Goal: Information Seeking & Learning: Learn about a topic

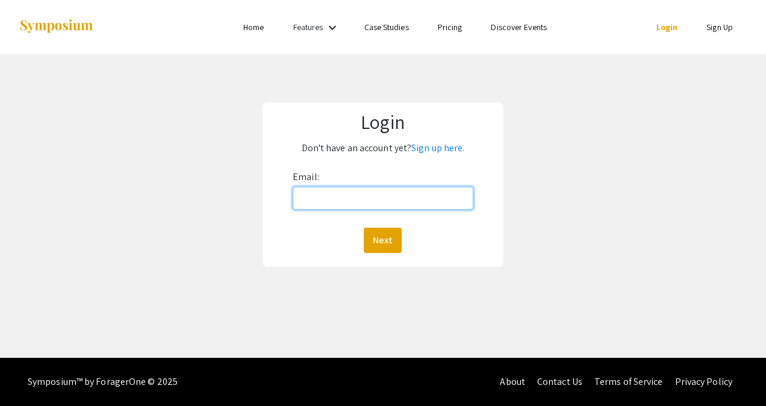
click at [384, 205] on input "Email:" at bounding box center [383, 198] width 181 height 23
type input "johanemm@oregonstate.edu"
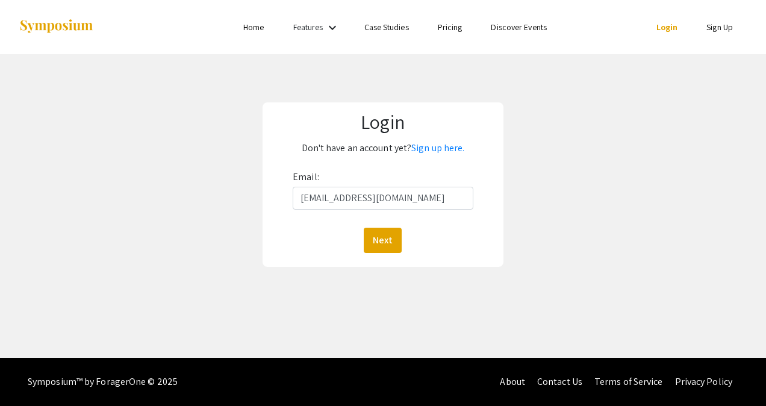
click at [403, 241] on div "Next" at bounding box center [383, 240] width 181 height 25
click at [390, 240] on button "Next" at bounding box center [383, 240] width 38 height 25
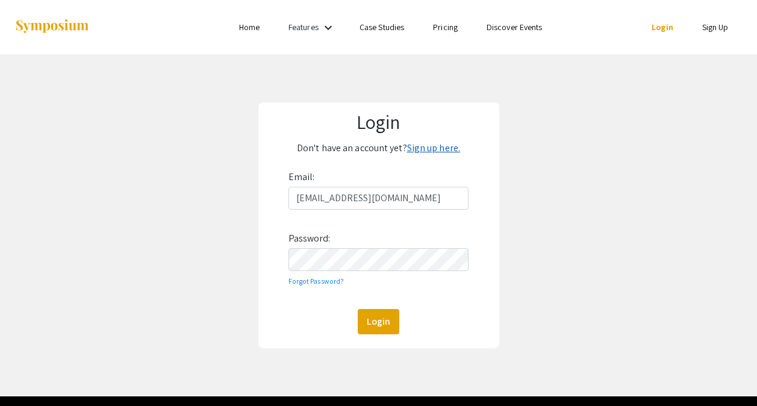
click at [452, 149] on link "Sign up here." at bounding box center [433, 147] width 53 height 13
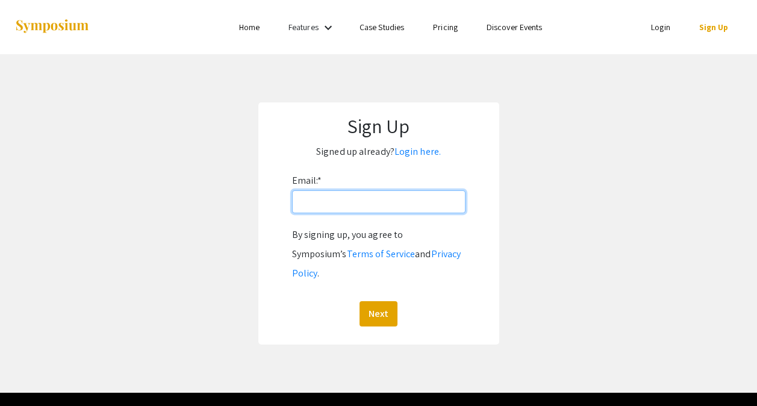
click at [404, 204] on input "Email: *" at bounding box center [378, 201] width 173 height 23
type input "johanemm@oregonstate.edu"
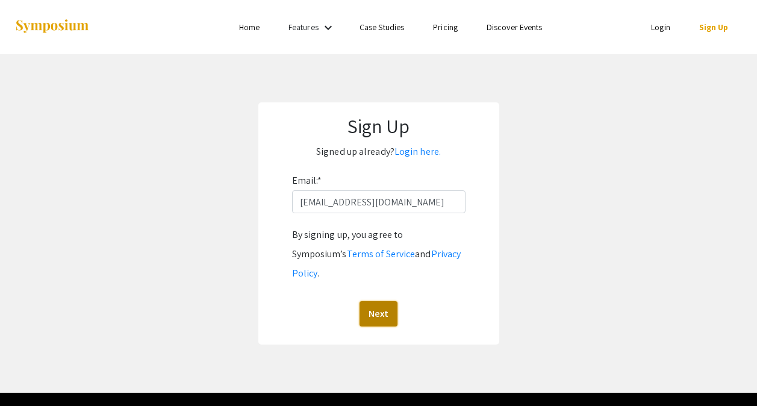
click at [376, 301] on button "Next" at bounding box center [378, 313] width 38 height 25
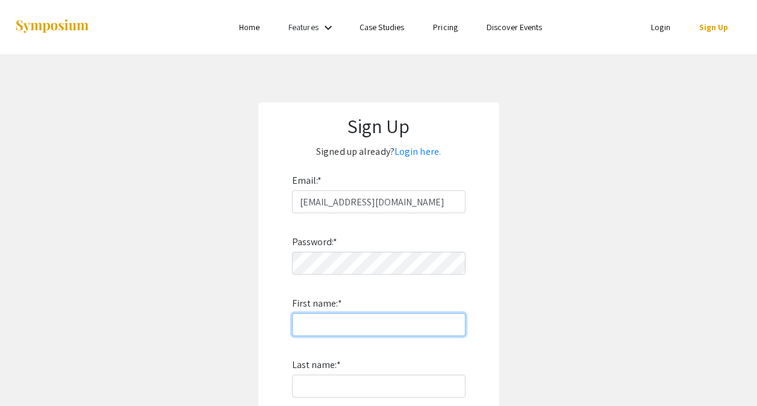
click at [355, 315] on input "First name: *" at bounding box center [378, 324] width 173 height 23
type input "Emma"
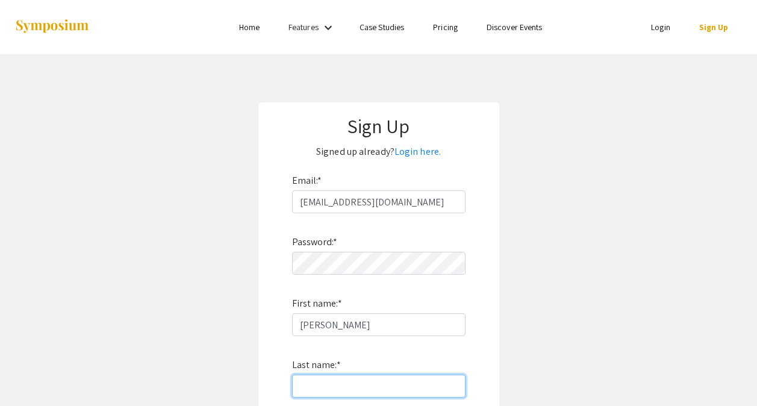
type input "Johanson"
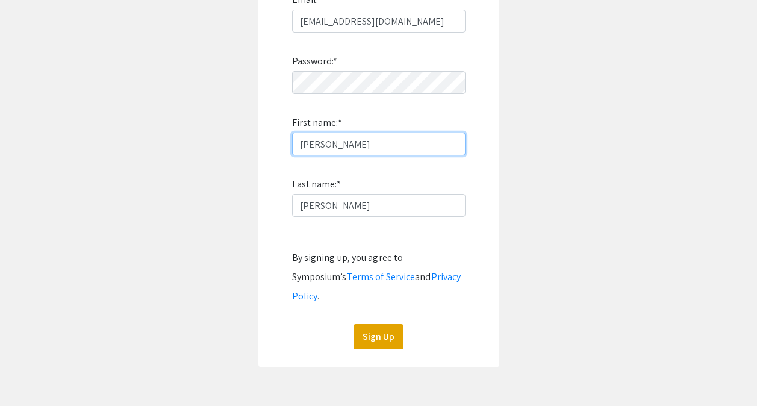
scroll to position [187, 0]
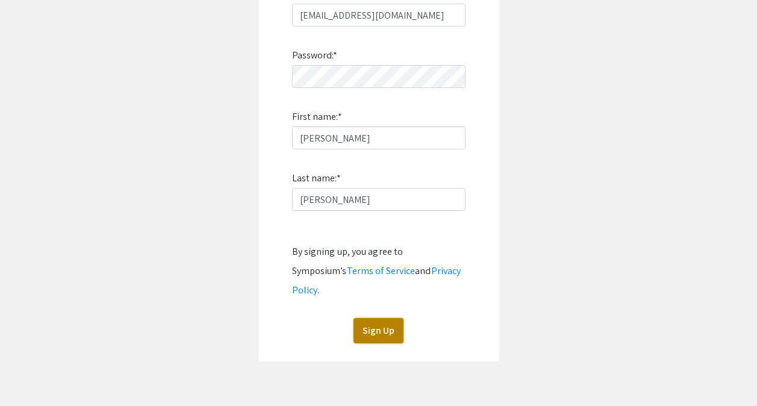
click at [377, 318] on button "Sign Up" at bounding box center [378, 330] width 50 height 25
click at [375, 318] on button "Sign Up" at bounding box center [378, 330] width 50 height 25
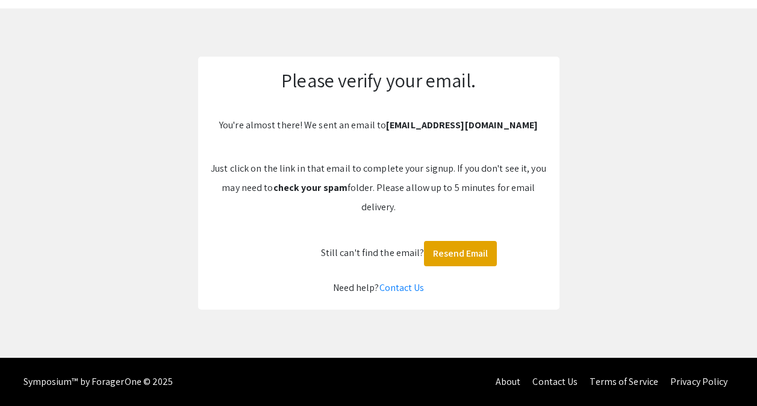
scroll to position [46, 0]
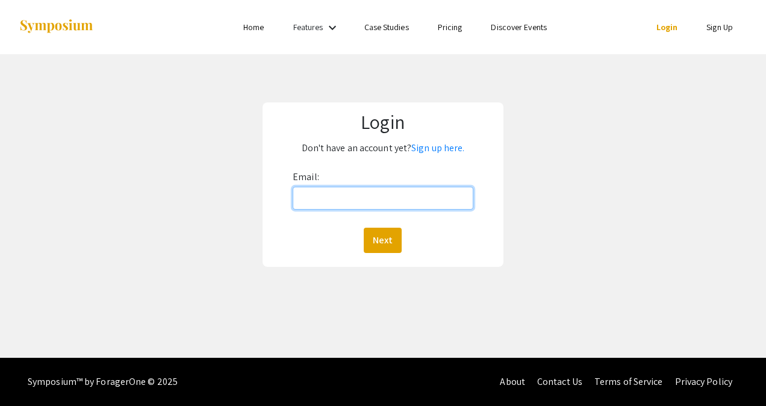
click at [421, 193] on input "Email:" at bounding box center [383, 198] width 181 height 23
type input "johanemm@oregonstate.edu"
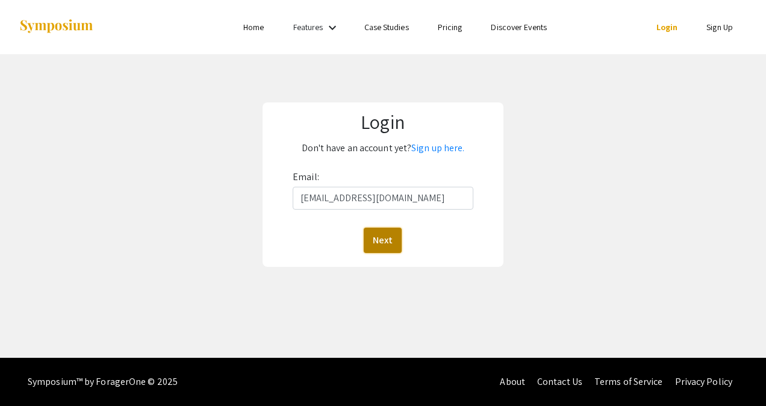
click at [387, 238] on button "Next" at bounding box center [383, 240] width 38 height 25
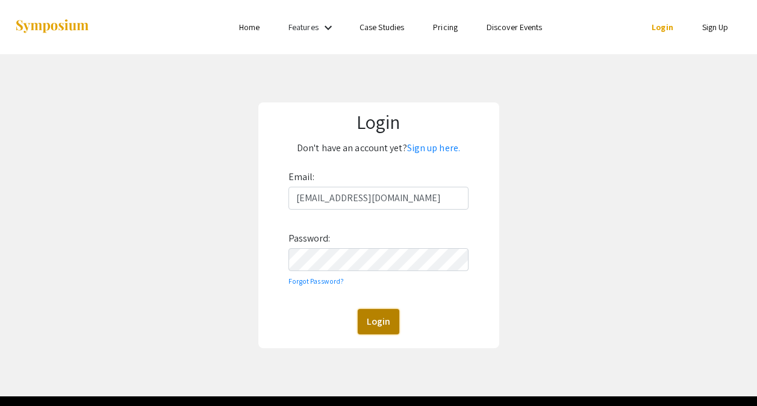
click at [378, 317] on button "Login" at bounding box center [379, 321] width 42 height 25
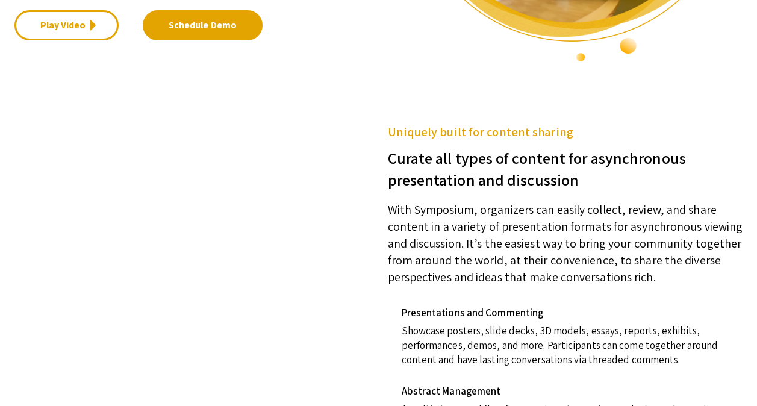
scroll to position [367, 0]
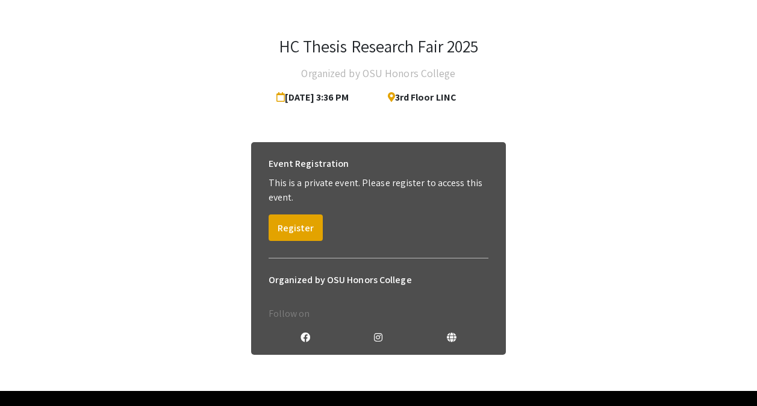
scroll to position [69, 0]
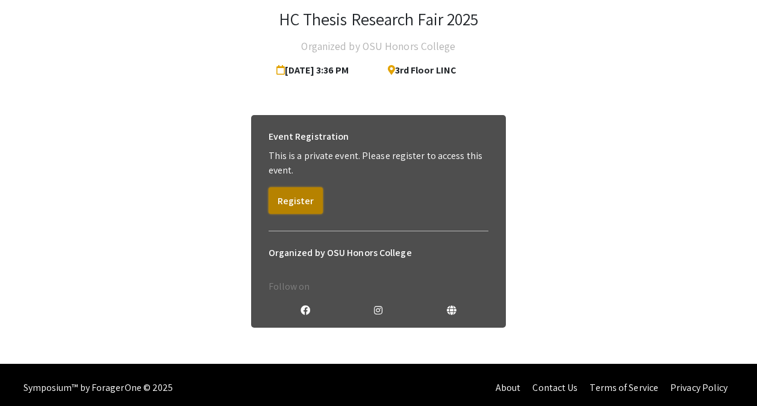
click at [314, 204] on button "Register" at bounding box center [296, 200] width 54 height 26
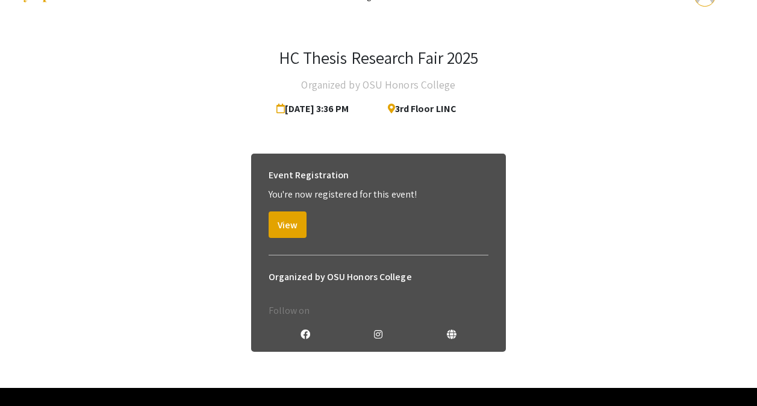
scroll to position [60, 0]
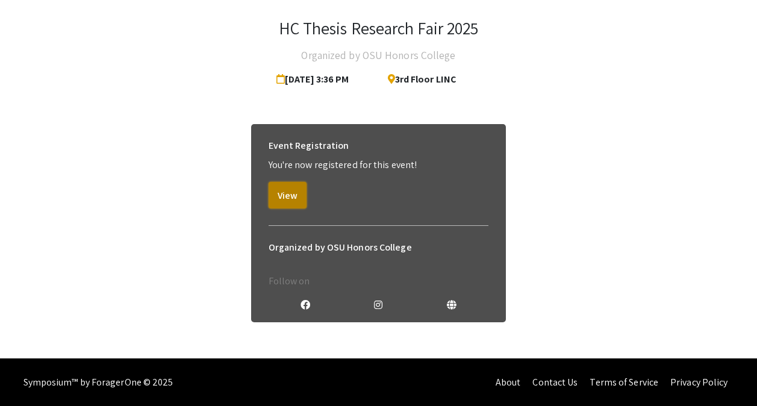
click at [276, 197] on button "View" at bounding box center [288, 195] width 38 height 26
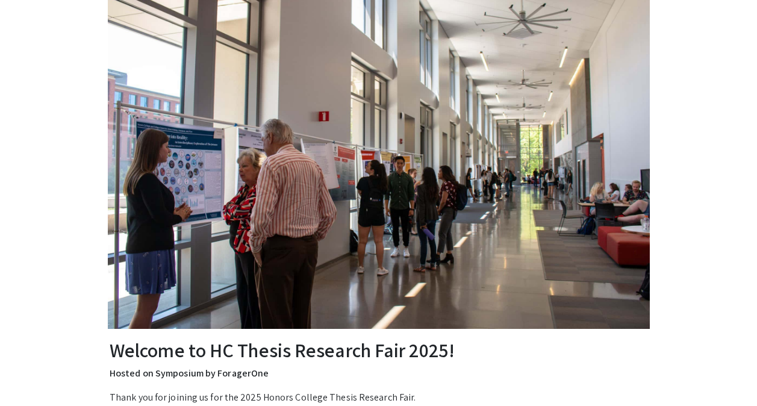
scroll to position [93, 0]
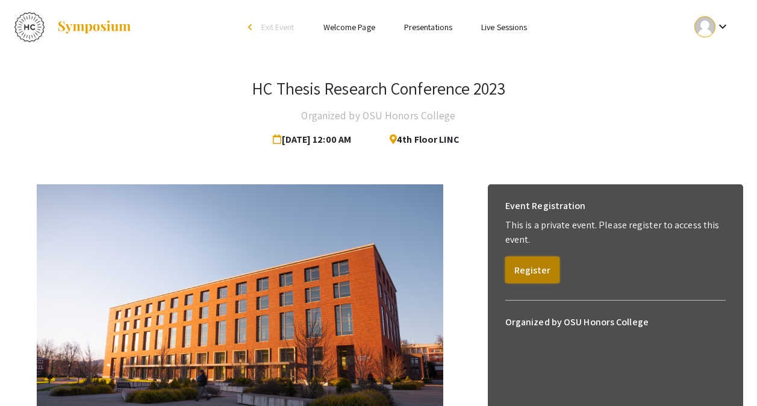
click at [523, 277] on button "Register" at bounding box center [532, 269] width 54 height 26
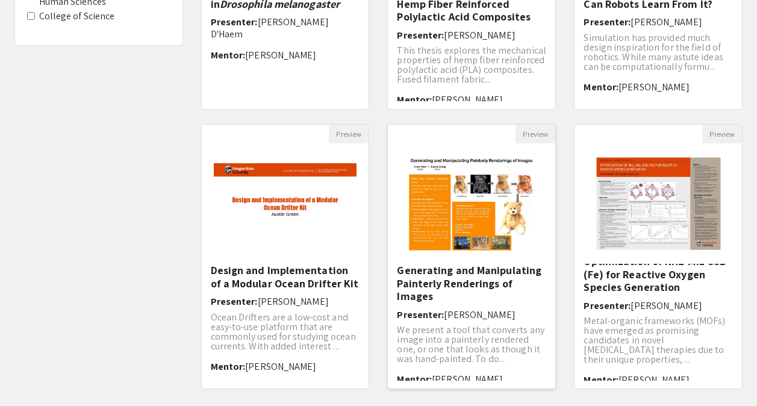
scroll to position [366, 0]
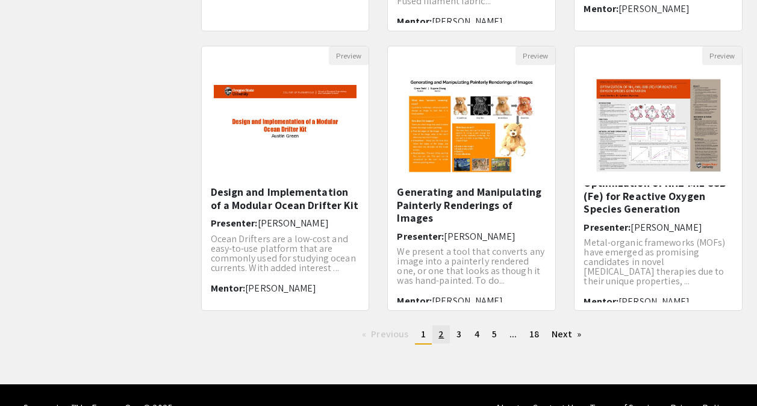
click at [442, 338] on span "2" at bounding box center [440, 334] width 5 height 13
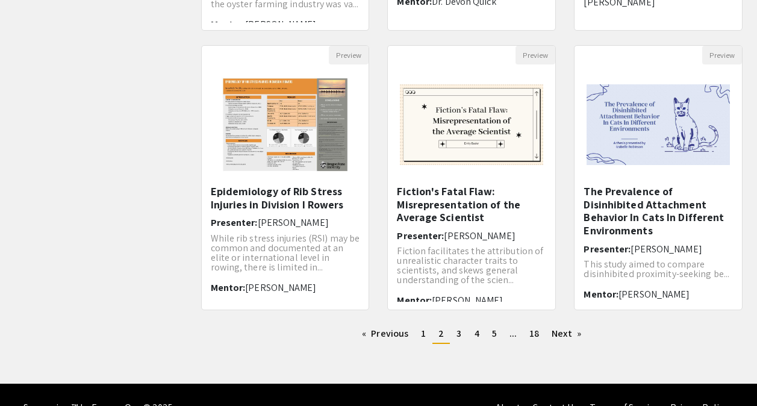
scroll to position [393, 0]
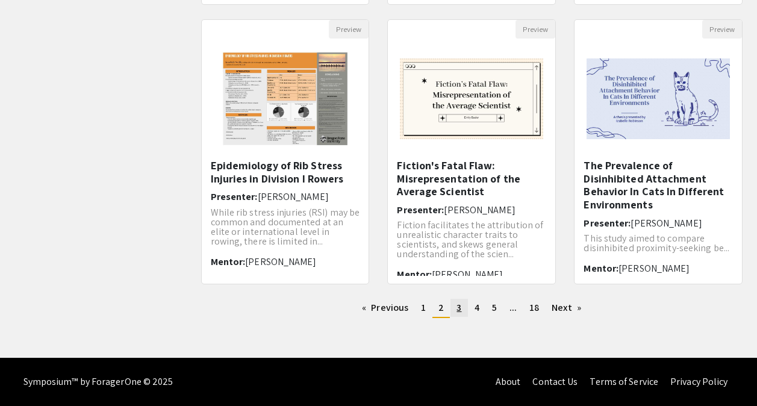
click at [462, 311] on link "page 3" at bounding box center [458, 308] width 17 height 18
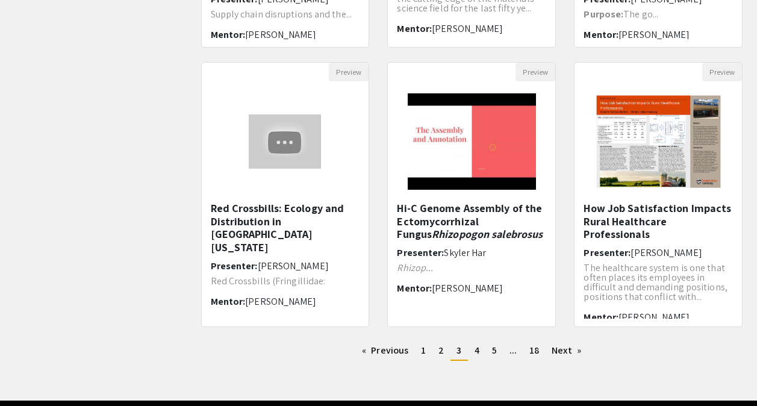
scroll to position [358, 0]
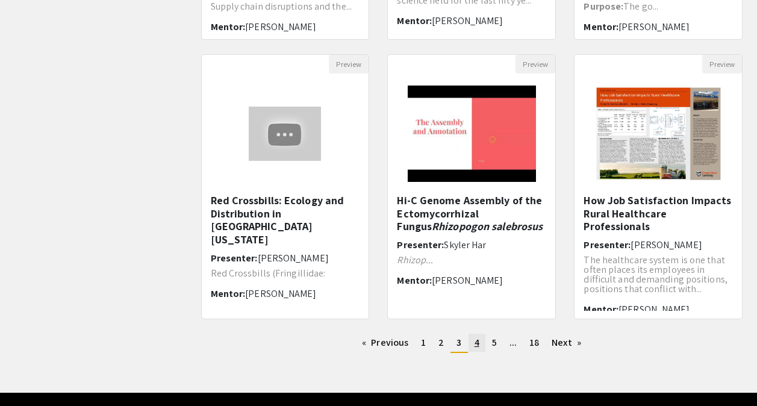
click at [473, 343] on link "page 4" at bounding box center [476, 343] width 17 height 18
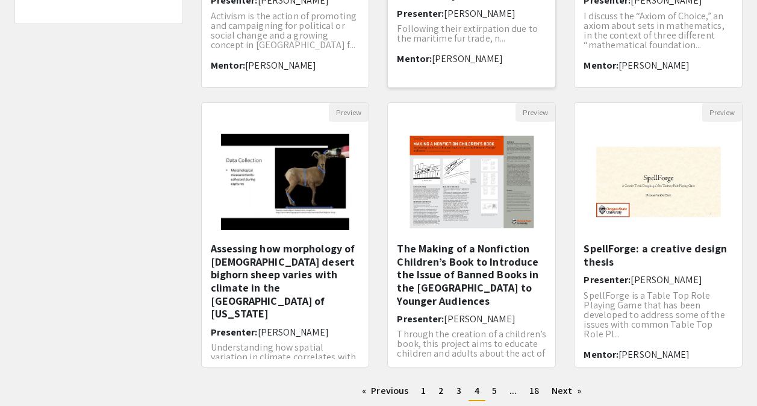
scroll to position [34, 0]
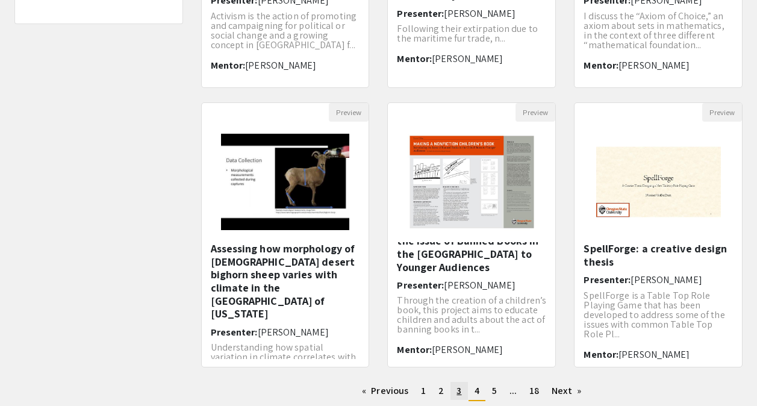
click at [455, 387] on link "page 3" at bounding box center [458, 391] width 17 height 18
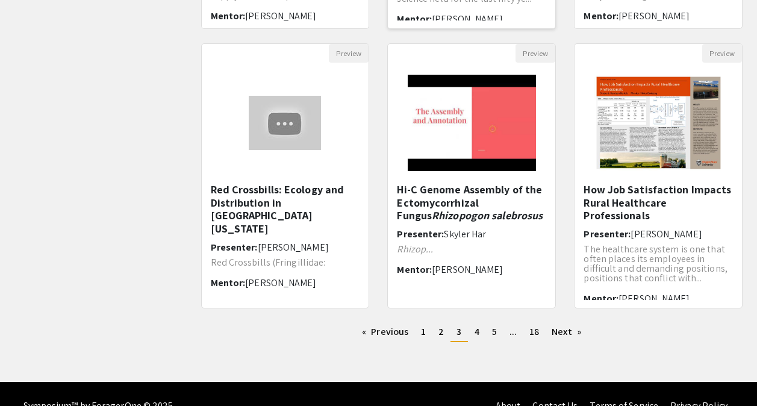
scroll to position [393, 0]
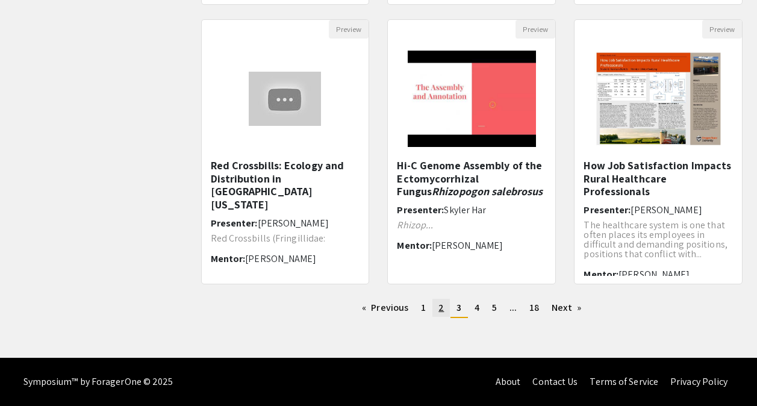
click at [432, 311] on link "page 2" at bounding box center [440, 308] width 17 height 18
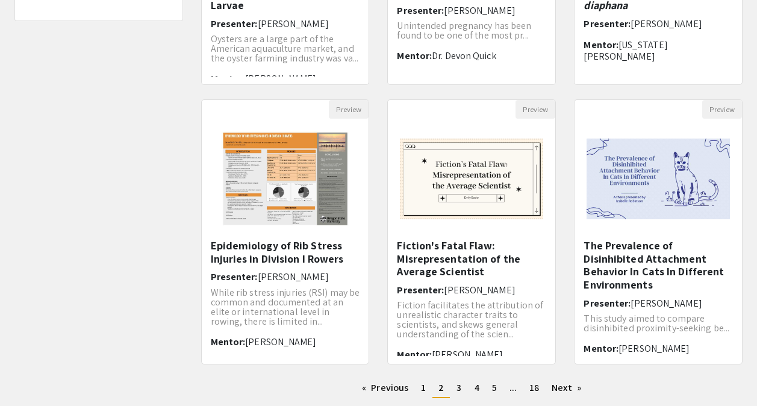
scroll to position [346, 0]
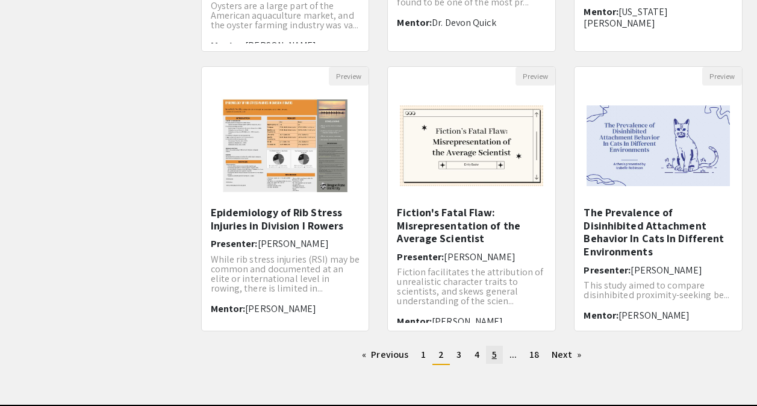
click at [497, 351] on link "page 5" at bounding box center [494, 355] width 17 height 18
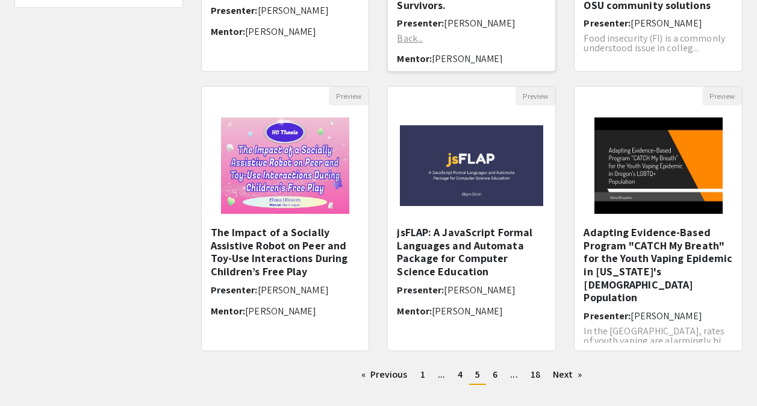
scroll to position [338, 0]
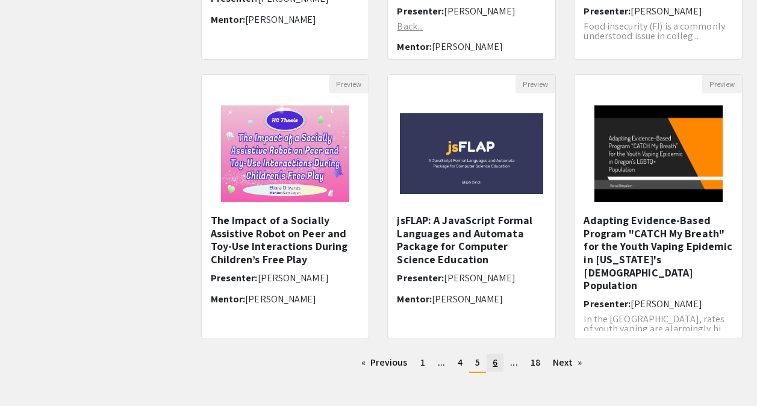
click at [497, 362] on link "page 6" at bounding box center [494, 362] width 17 height 18
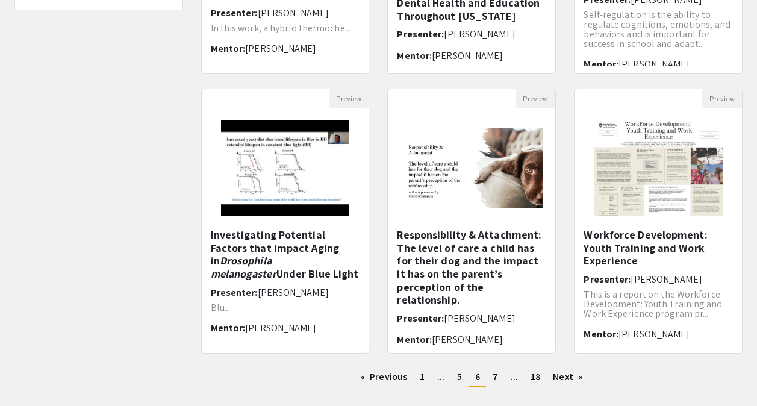
scroll to position [393, 0]
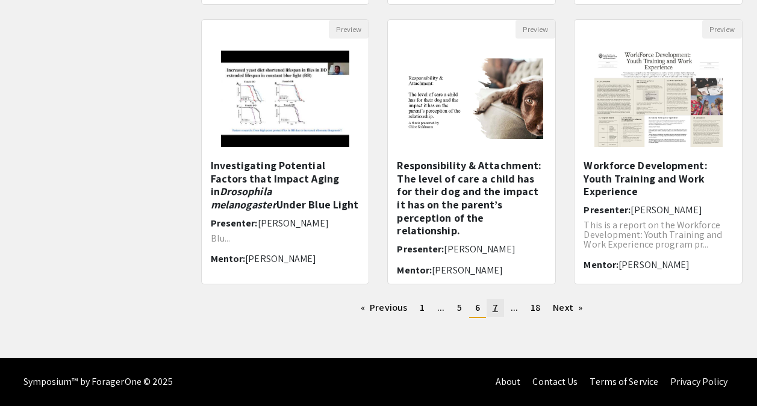
click at [496, 307] on span "7" at bounding box center [495, 307] width 5 height 13
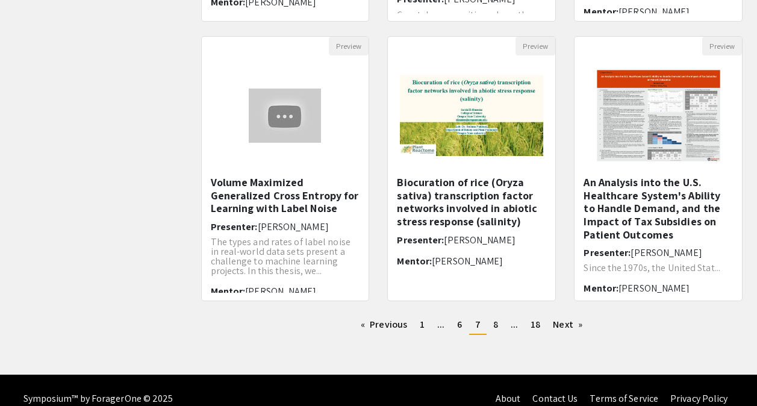
scroll to position [386, 0]
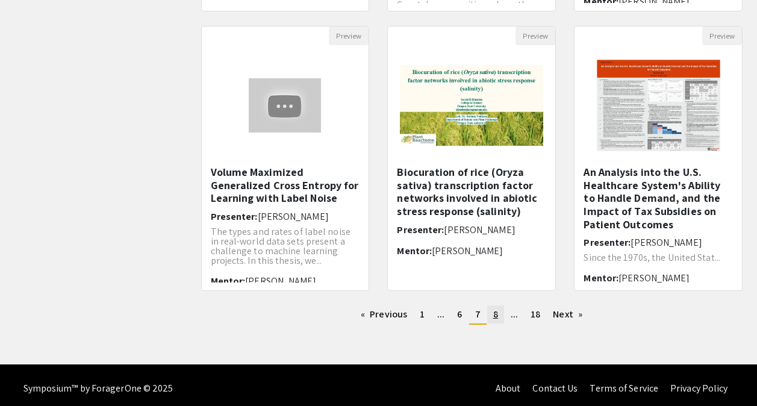
click at [496, 311] on span "8" at bounding box center [495, 314] width 5 height 13
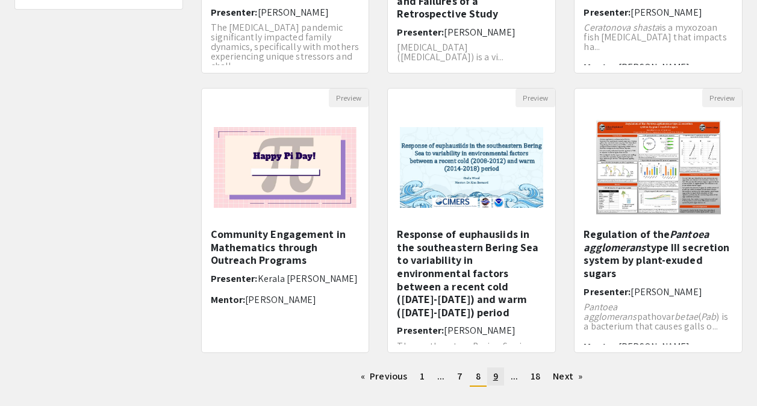
scroll to position [335, 0]
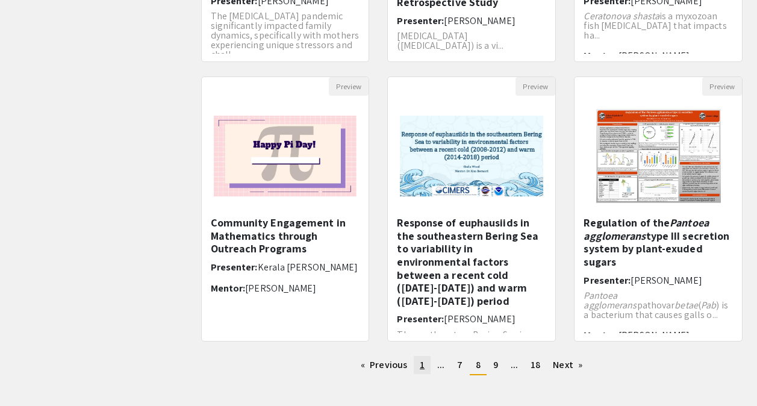
click at [426, 368] on link "page 1" at bounding box center [422, 365] width 17 height 18
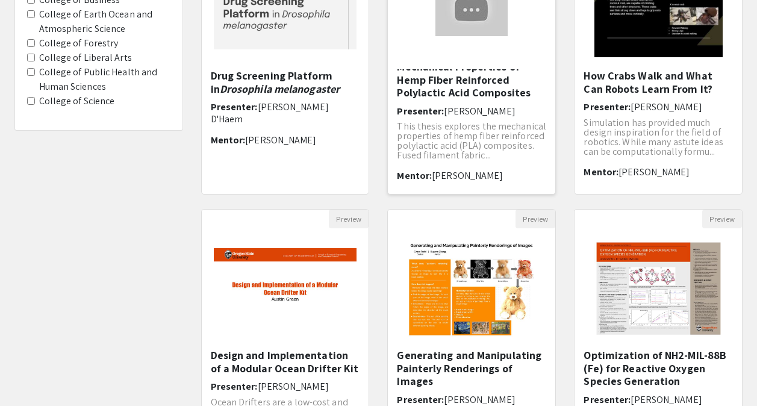
scroll to position [393, 0]
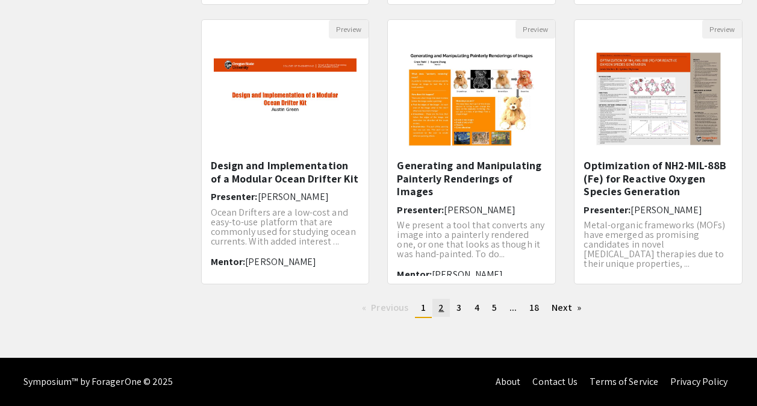
click at [442, 308] on span "2" at bounding box center [440, 307] width 5 height 13
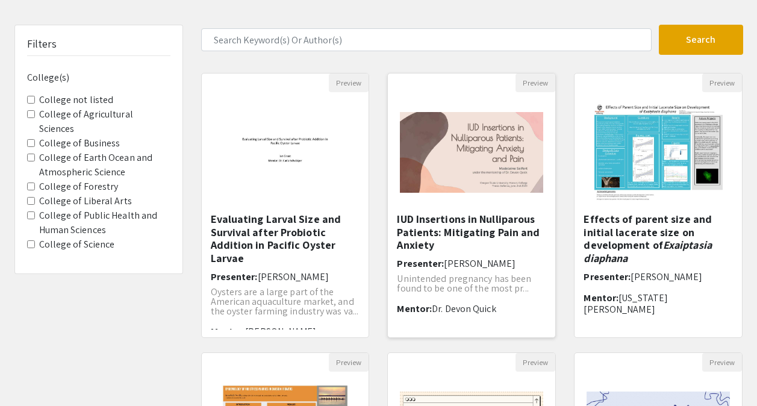
scroll to position [63, 0]
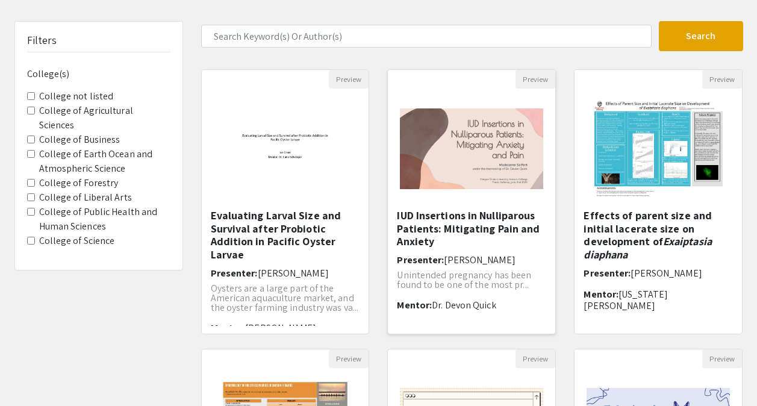
click at [457, 246] on h5 "IUD Insertions in Nulliparous Patients: Mitigating Pain and Anxiety" at bounding box center [471, 228] width 149 height 39
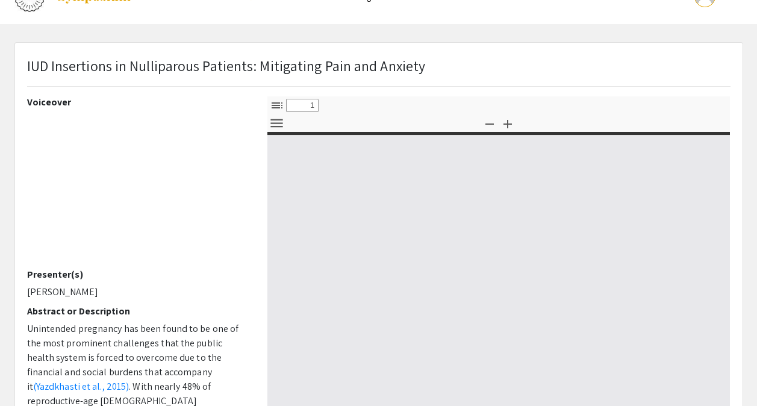
select select "custom"
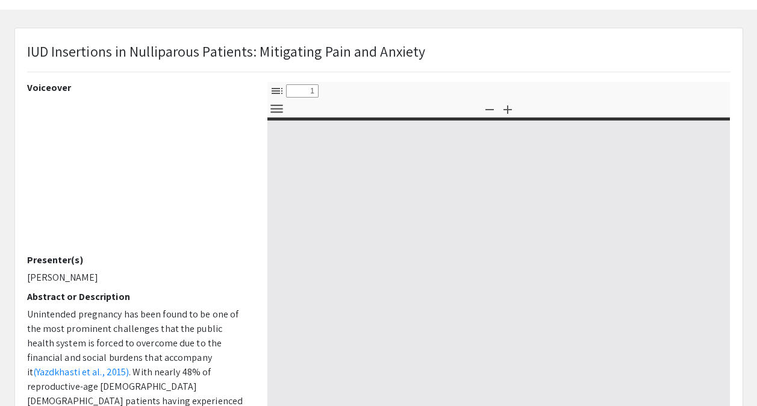
type input "0"
select select "custom"
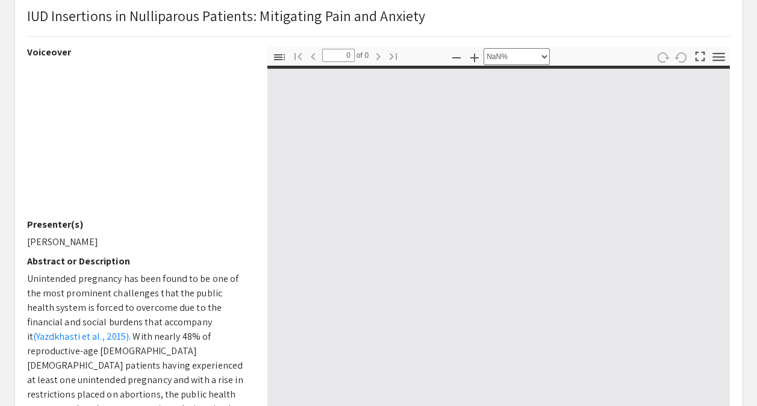
scroll to position [81, 0]
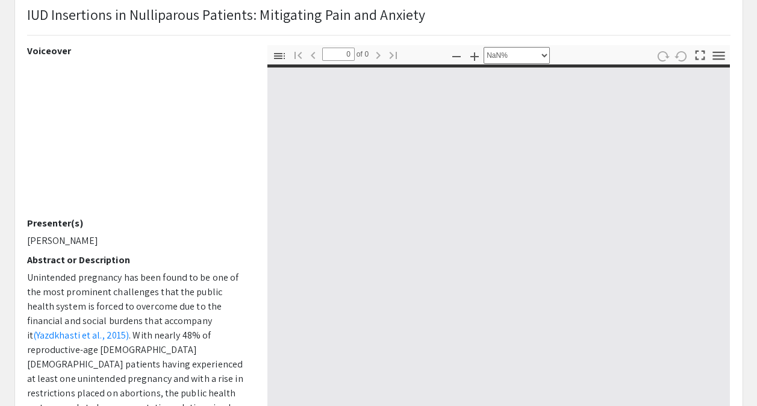
type input "1"
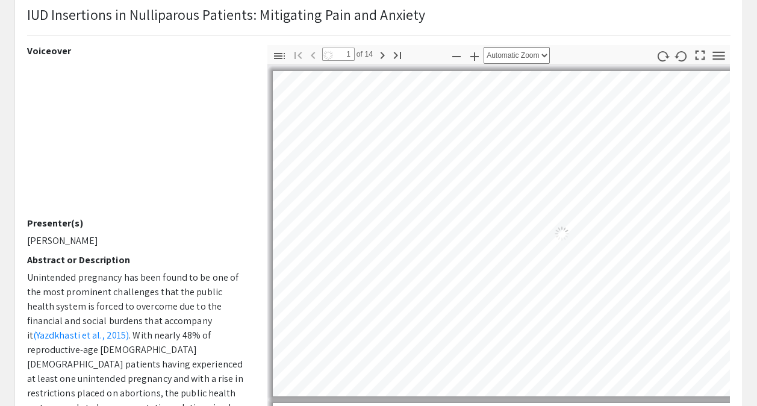
select select "auto"
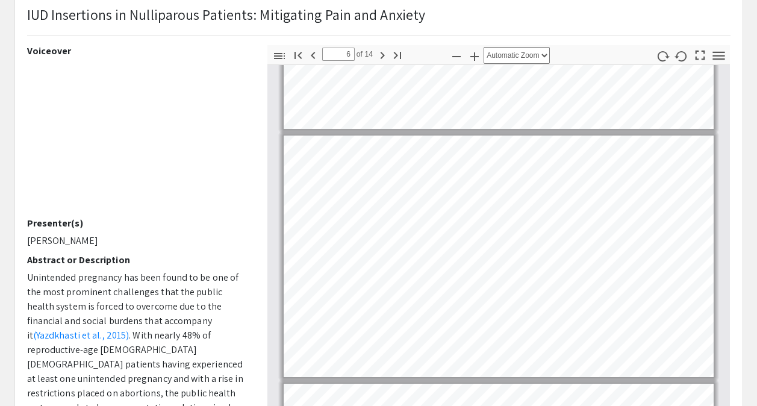
scroll to position [1183, 0]
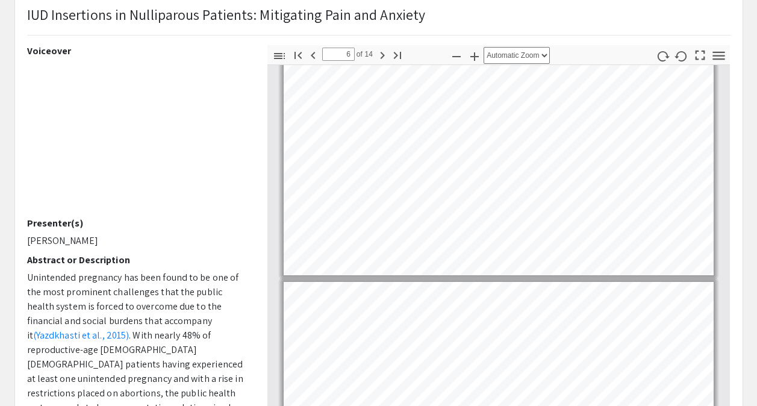
type input "7"
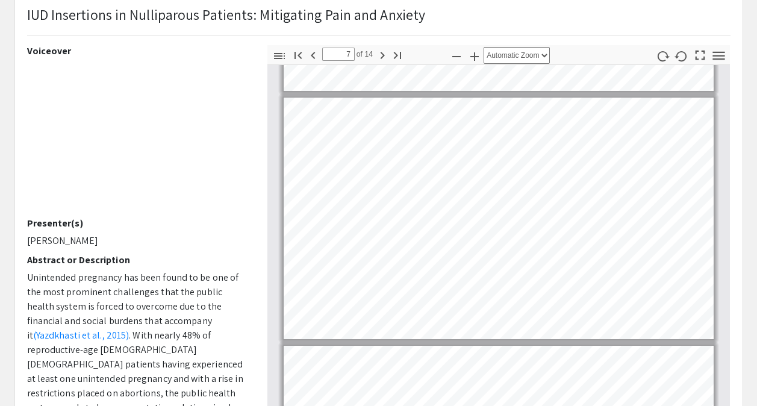
scroll to position [1472, 0]
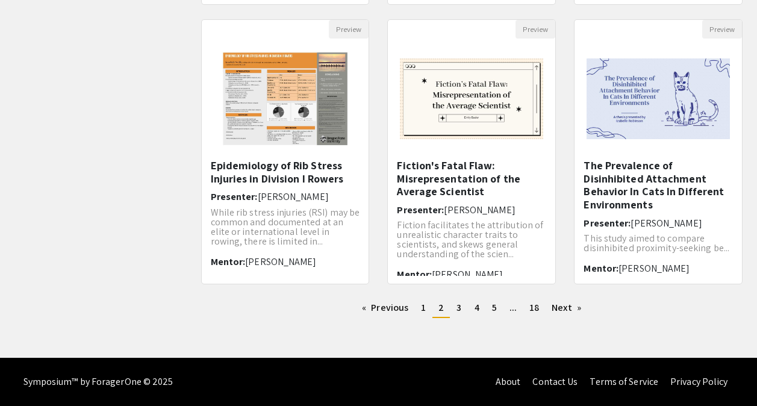
scroll to position [9, 0]
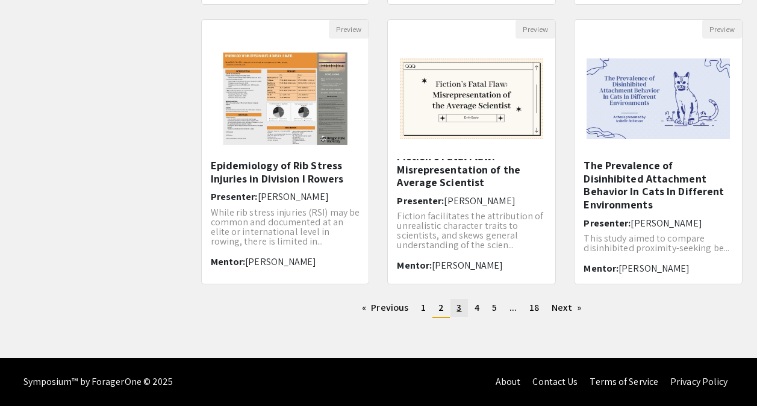
click at [457, 311] on span "3" at bounding box center [458, 307] width 5 height 13
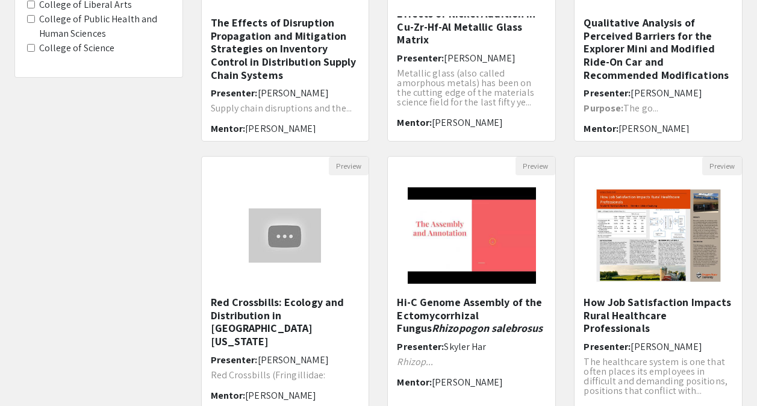
scroll to position [393, 0]
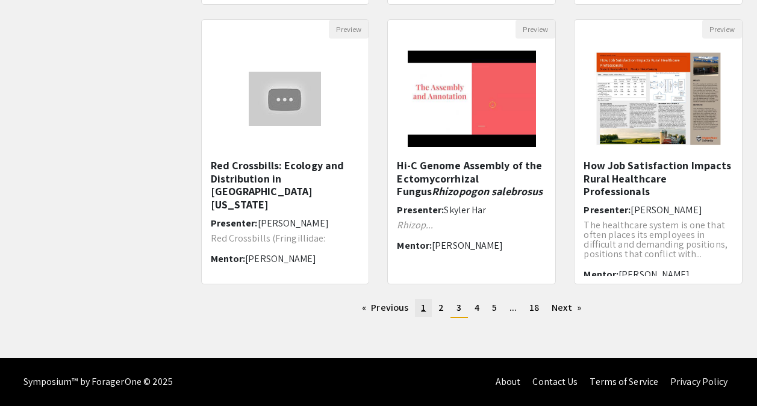
click at [427, 311] on link "page 1" at bounding box center [423, 308] width 17 height 18
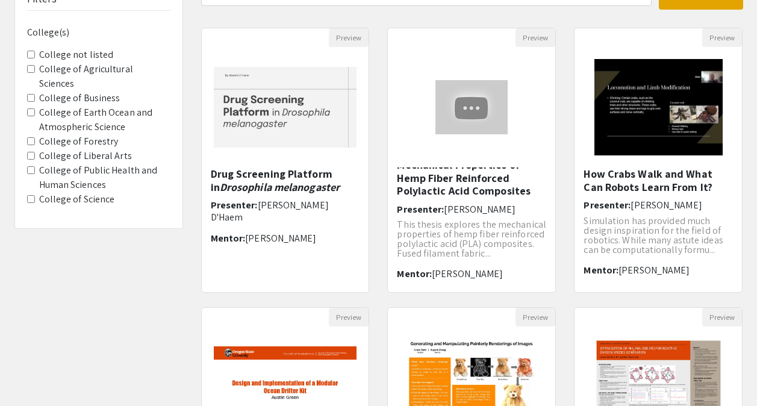
scroll to position [165, 0]
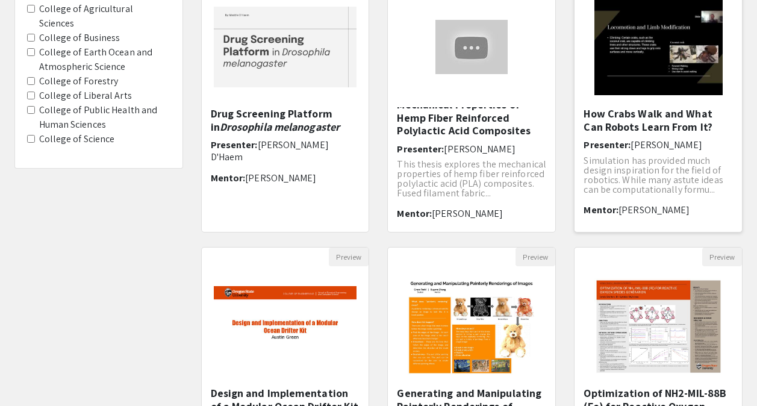
click at [646, 139] on span "[PERSON_NAME]" at bounding box center [665, 144] width 71 height 13
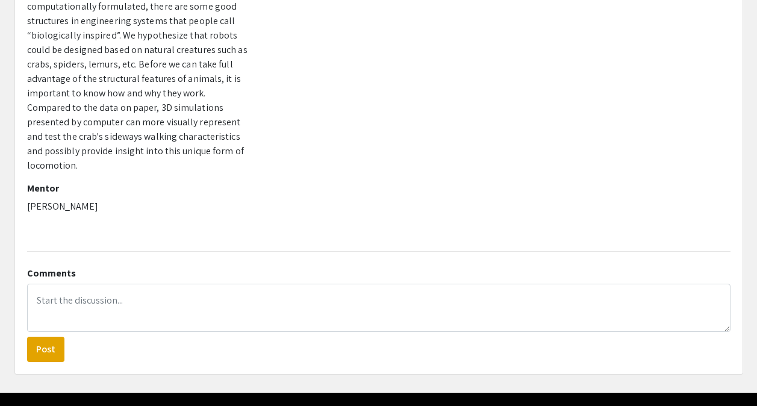
scroll to position [210, 0]
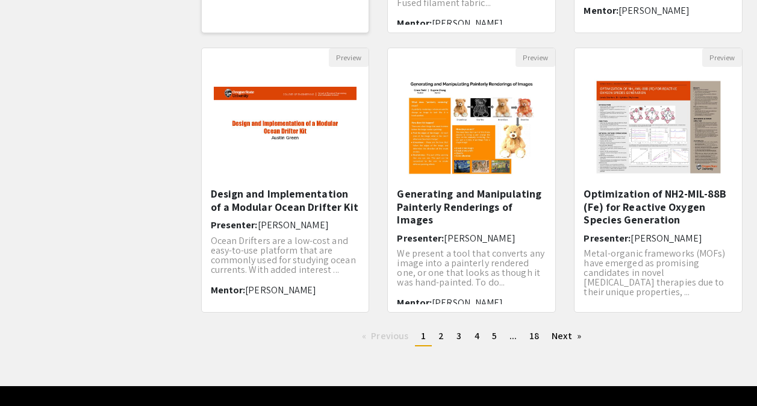
scroll to position [393, 0]
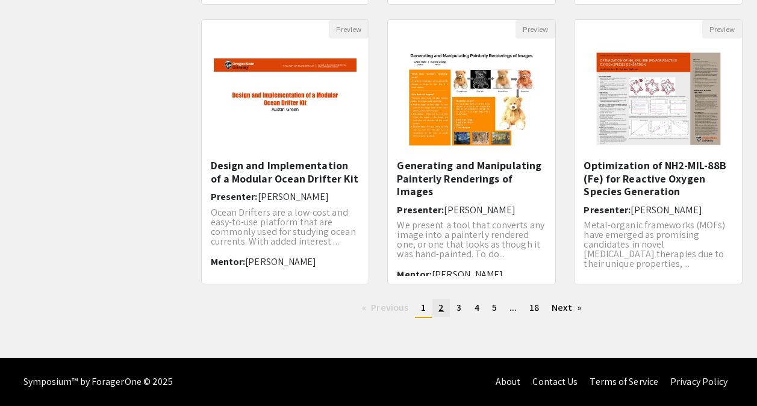
click at [443, 300] on link "page 2" at bounding box center [440, 308] width 17 height 18
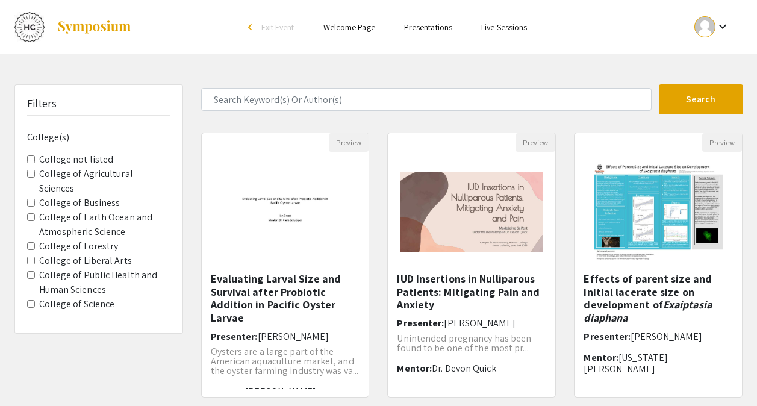
click at [443, 300] on h5 "IUD Insertions in Nulliparous Patients: Mitigating Pain and Anxiety" at bounding box center [471, 291] width 149 height 39
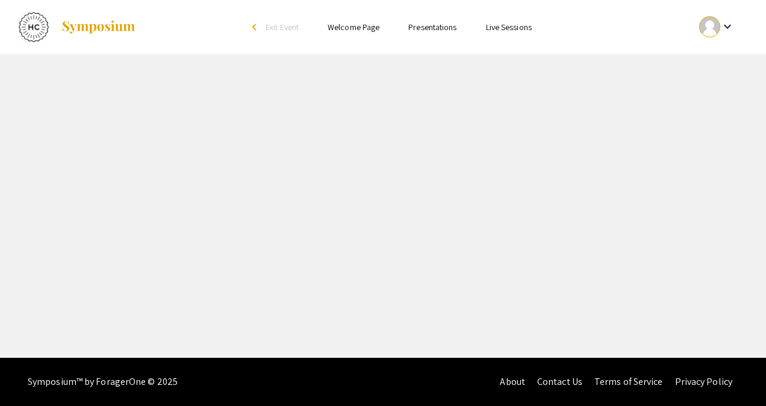
select select "custom"
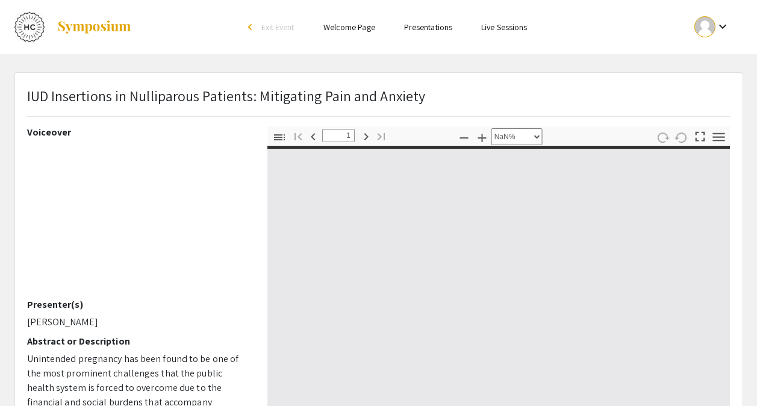
type input "0"
select select "custom"
type input "1"
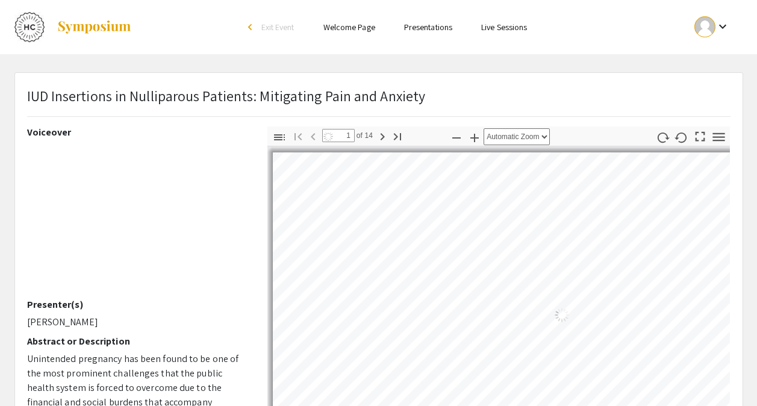
select select "auto"
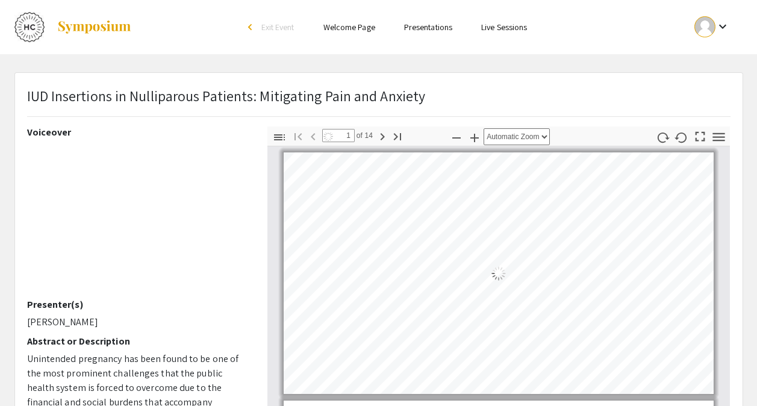
scroll to position [1, 0]
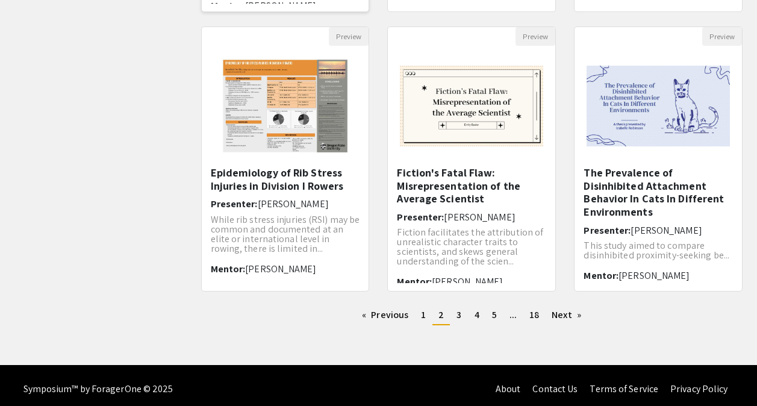
scroll to position [393, 0]
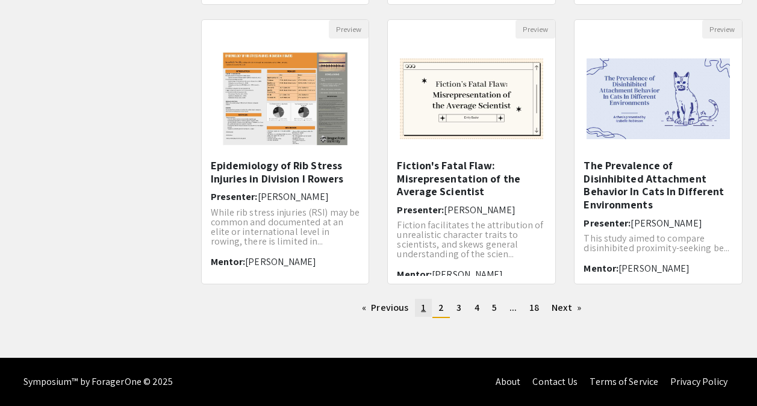
click at [424, 303] on span "1" at bounding box center [423, 307] width 5 height 13
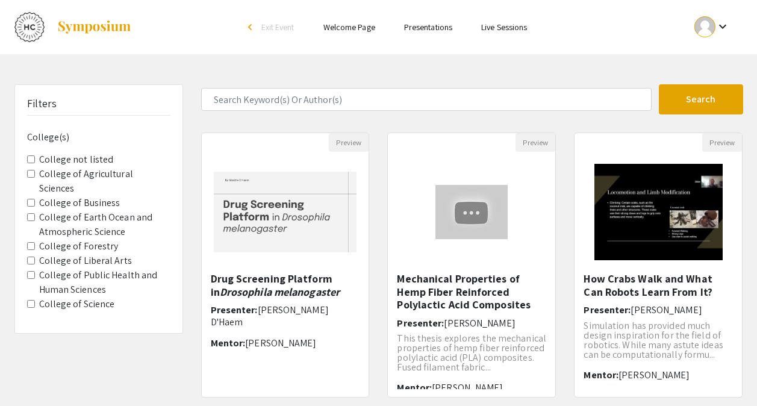
drag, startPoint x: 621, startPoint y: 278, endPoint x: 635, endPoint y: 297, distance: 23.6
click at [635, 297] on h5 "How Crabs Walk and What Can Robots Learn From It?" at bounding box center [657, 285] width 149 height 26
